Goal: Information Seeking & Learning: Understand process/instructions

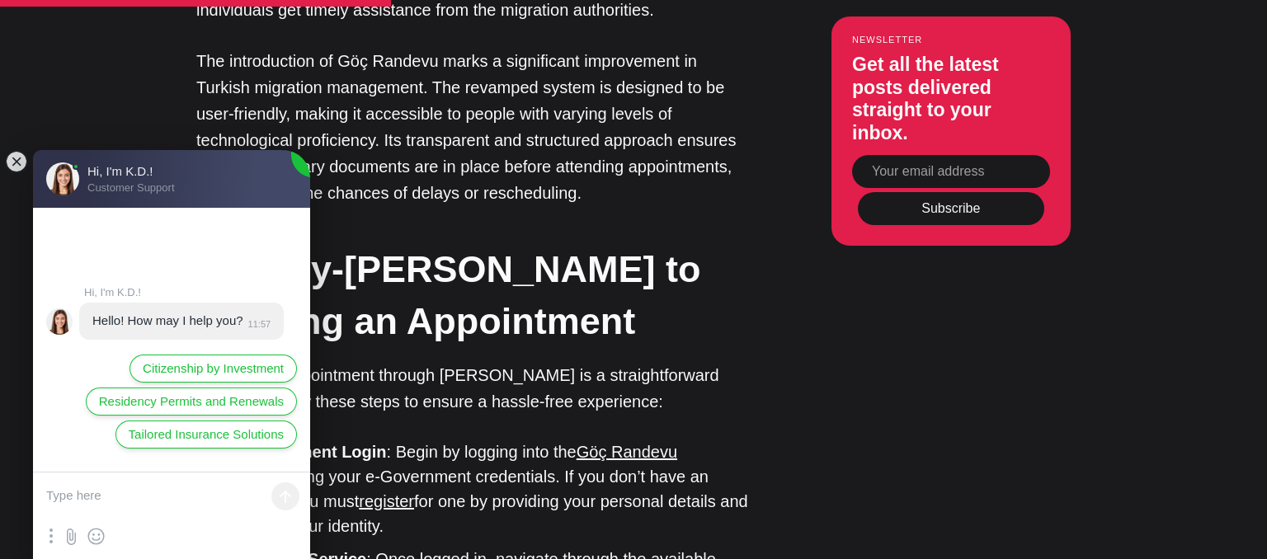
click at [130, 497] on textarea at bounding box center [171, 497] width 277 height 49
type textarea "ı need to make a randevu with the goc office in izmır"
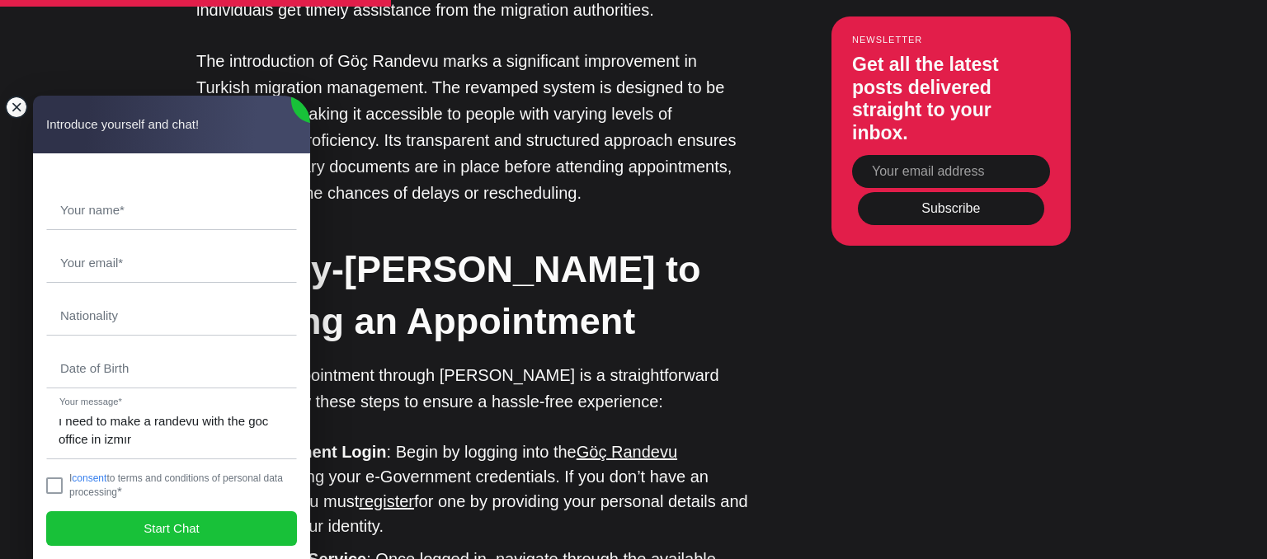
click at [18, 101] on jdiv at bounding box center [16, 107] width 23 height 23
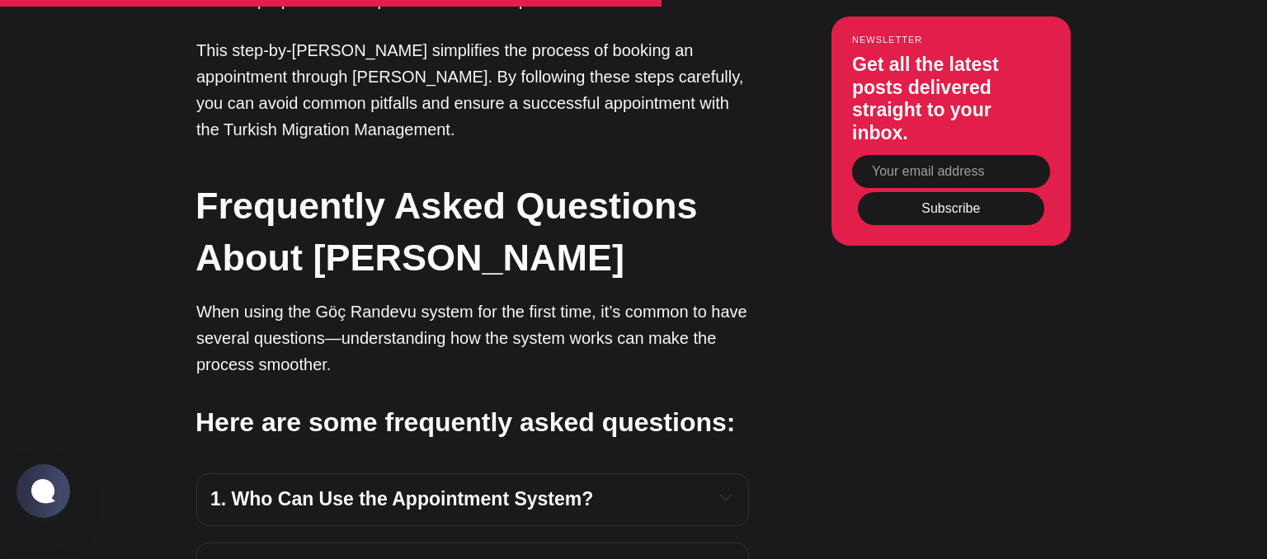
scroll to position [3571, 0]
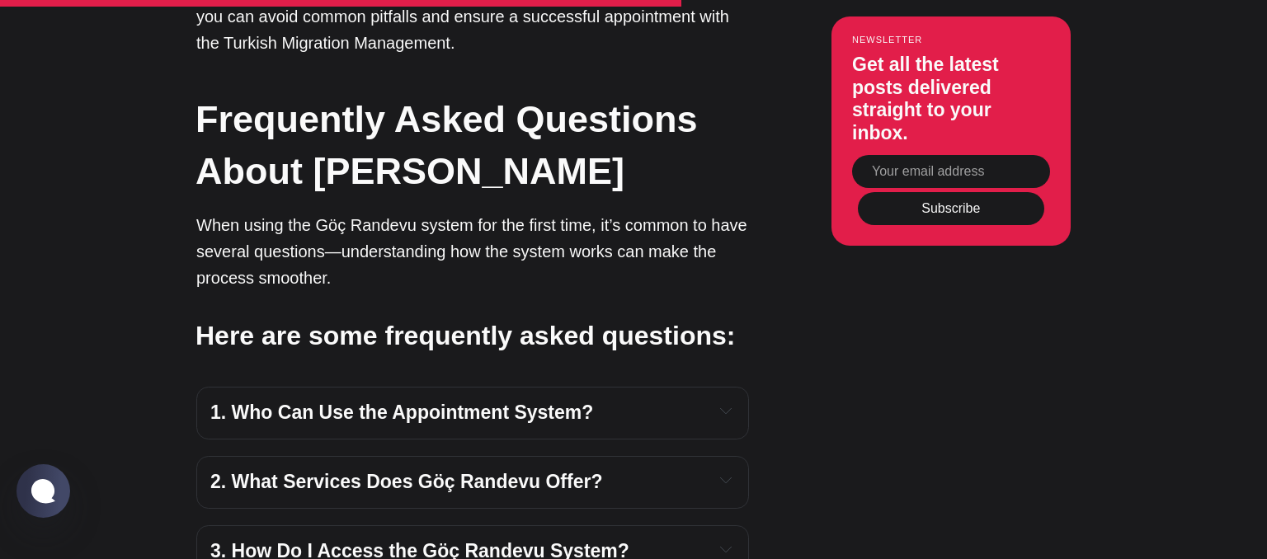
click at [648, 470] on h4 "2. What Services Does Göç Randevu Offer?" at bounding box center [455, 482] width 490 height 25
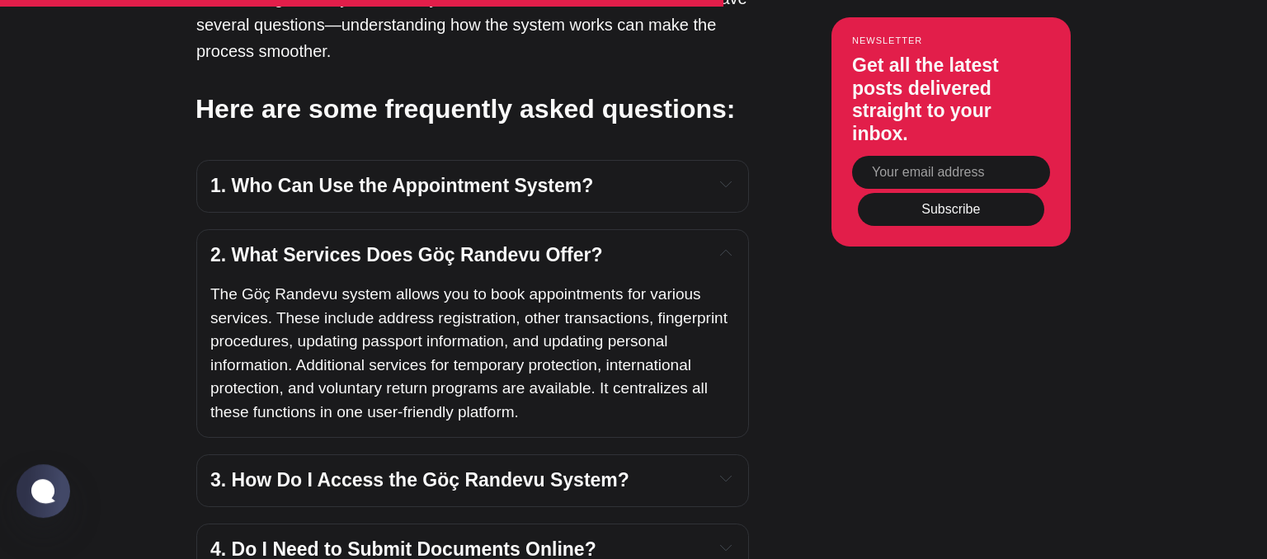
scroll to position [3833, 0]
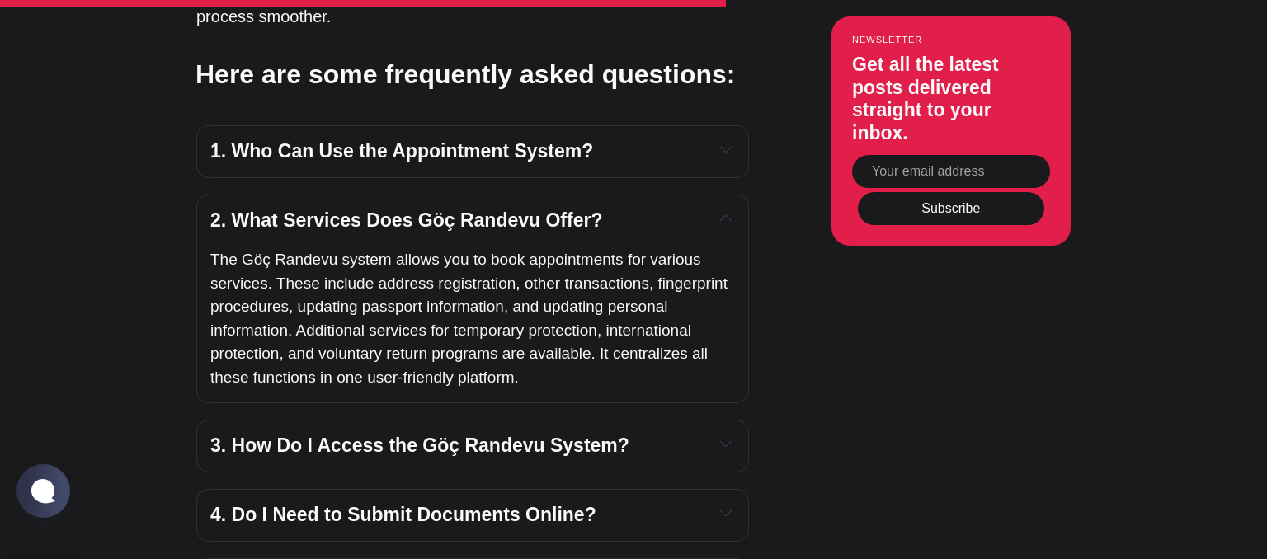
click at [587, 435] on span "3. How Do I Access the Göç Randevu System?" at bounding box center [419, 445] width 419 height 21
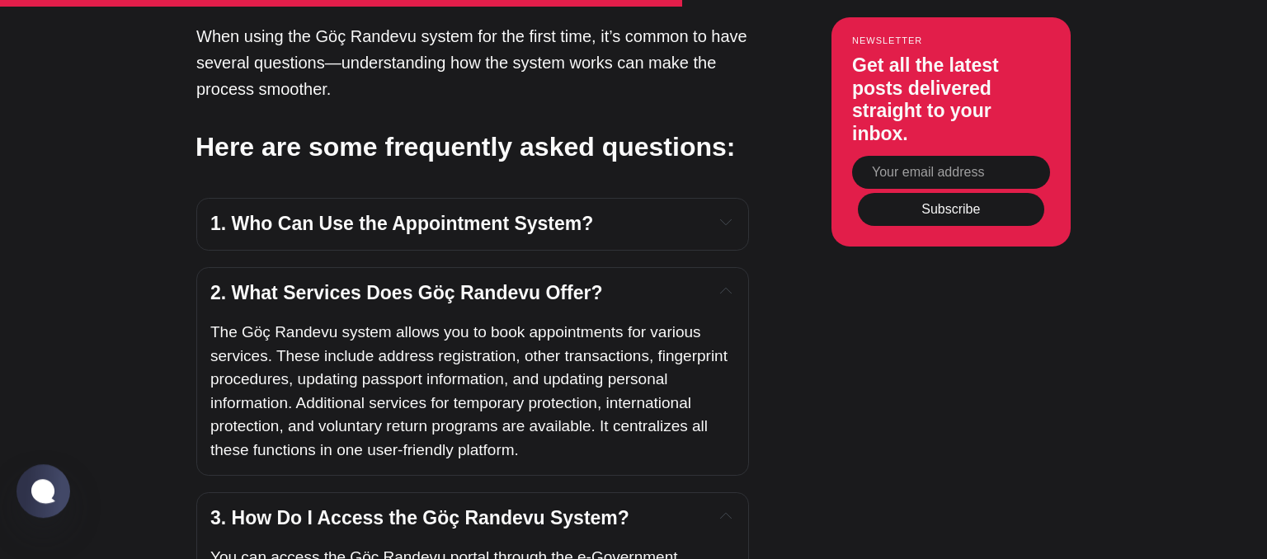
scroll to position [3658, 0]
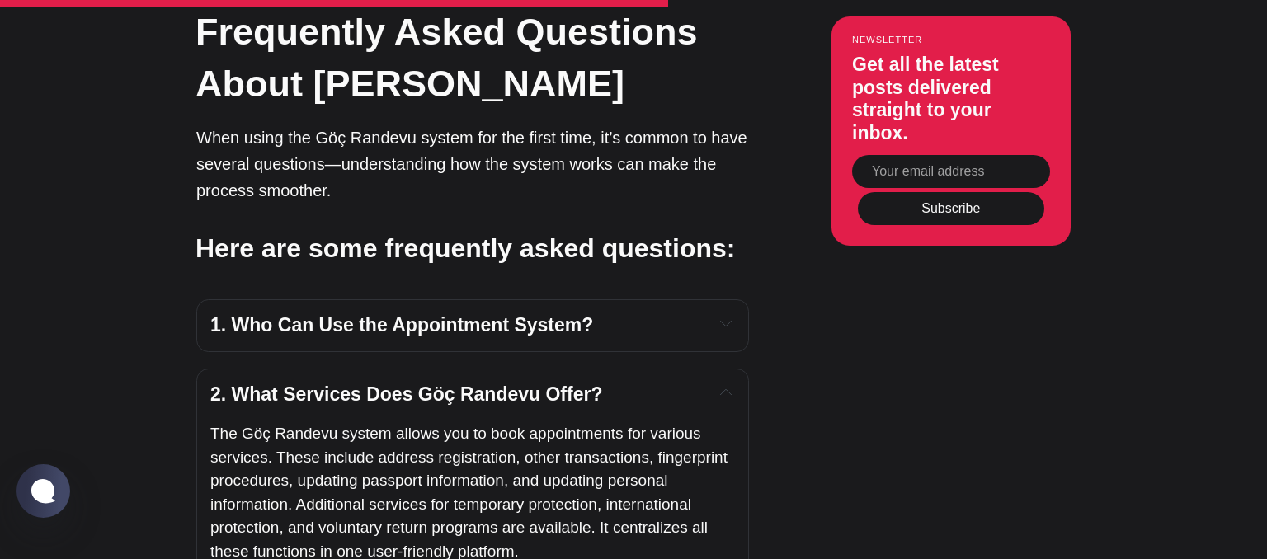
click at [478, 314] on span "1. Who Can Use the Appointment System?" at bounding box center [401, 324] width 383 height 21
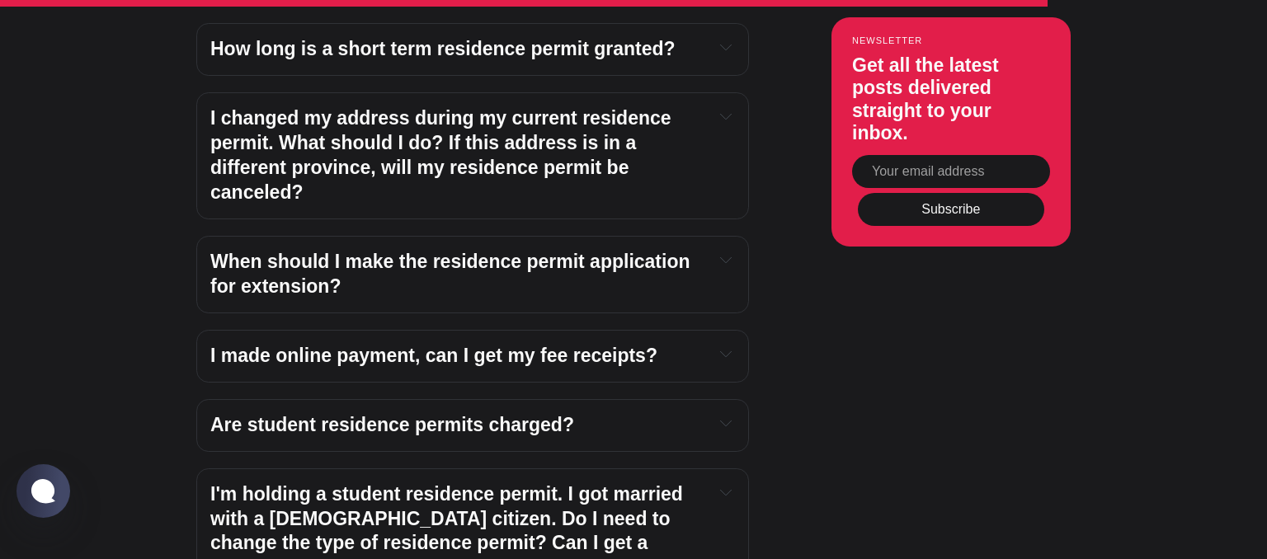
scroll to position [6795, 0]
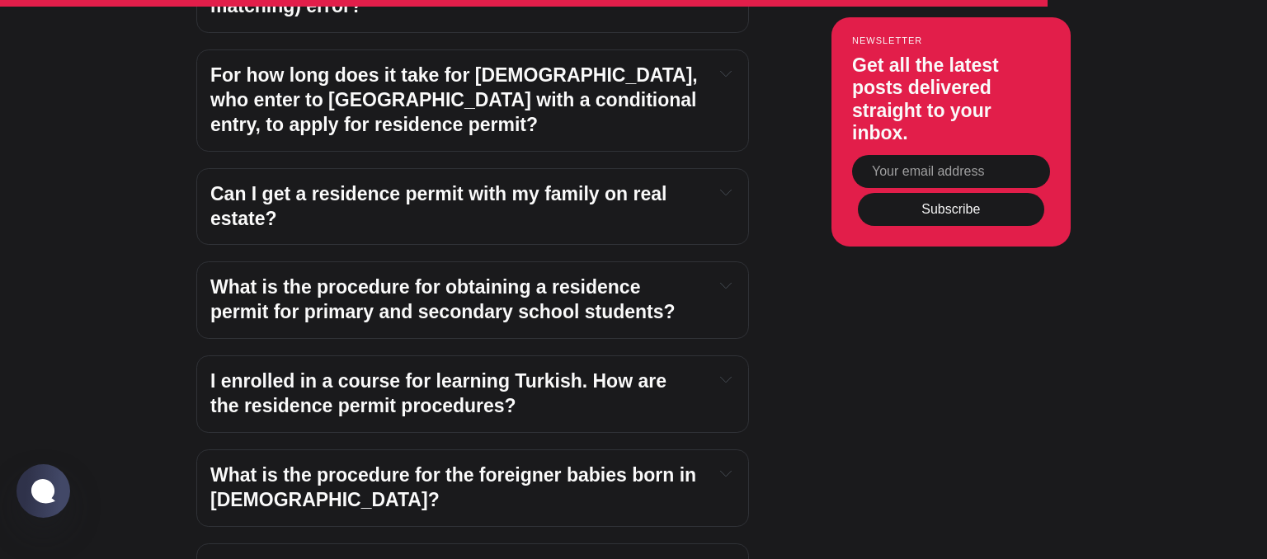
click at [564, 464] on h4 "What is the procedure for the foreigner babies born in [DEMOGRAPHIC_DATA]?" at bounding box center [455, 488] width 490 height 49
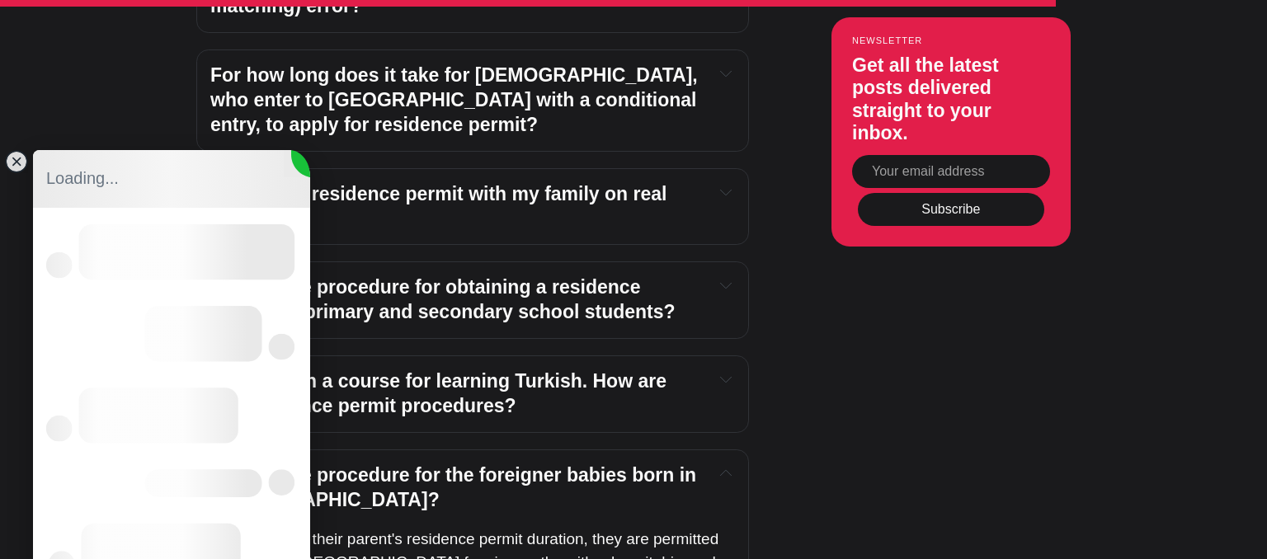
scroll to position [6969, 0]
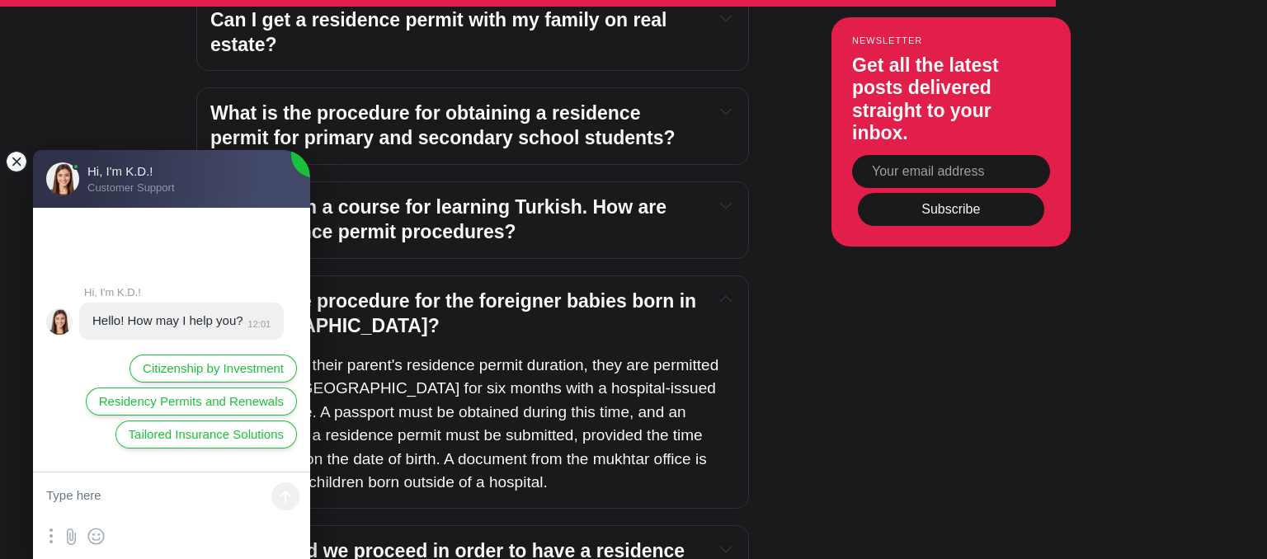
click at [16, 167] on jdiv at bounding box center [16, 161] width 23 height 23
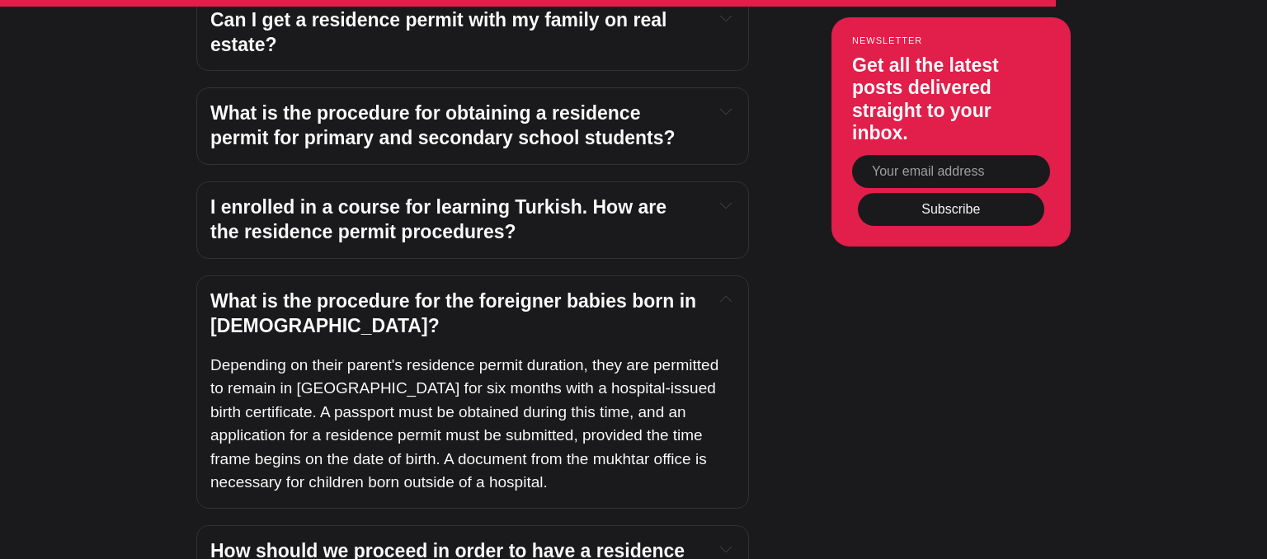
scroll to position [0, 0]
